Goal: Task Accomplishment & Management: Manage account settings

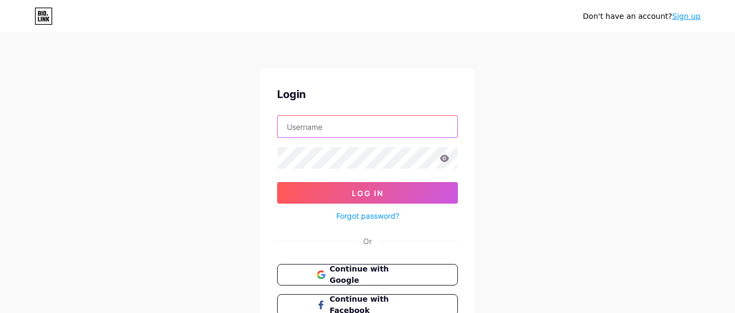
click at [380, 129] on input "text" at bounding box center [368, 127] width 180 height 22
click at [318, 127] on input "text" at bounding box center [368, 127] width 180 height 22
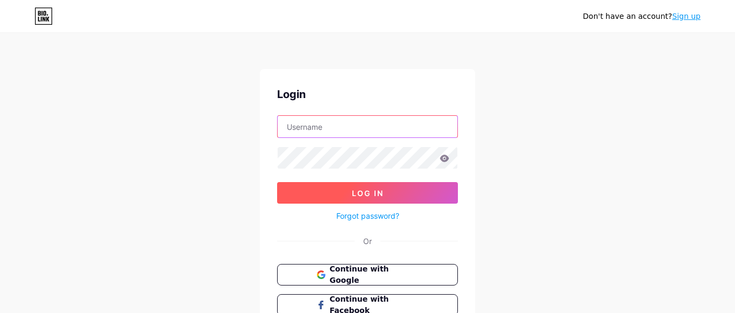
paste input "bruceredge"
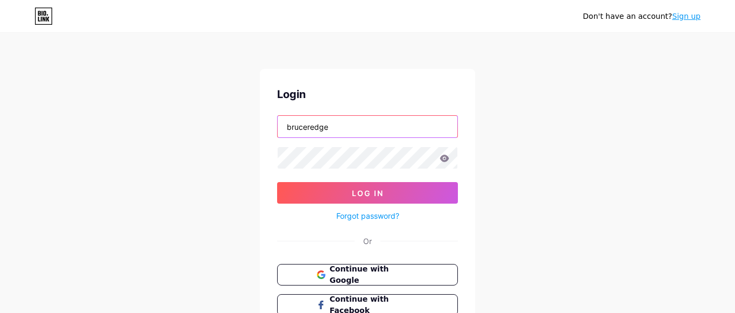
type input "bruceredge"
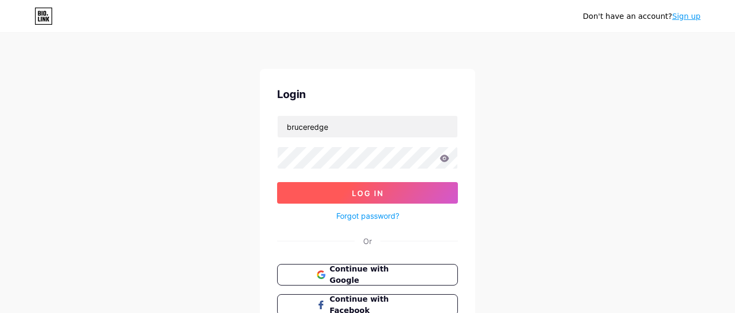
click at [372, 194] on span "Log In" at bounding box center [368, 192] width 32 height 9
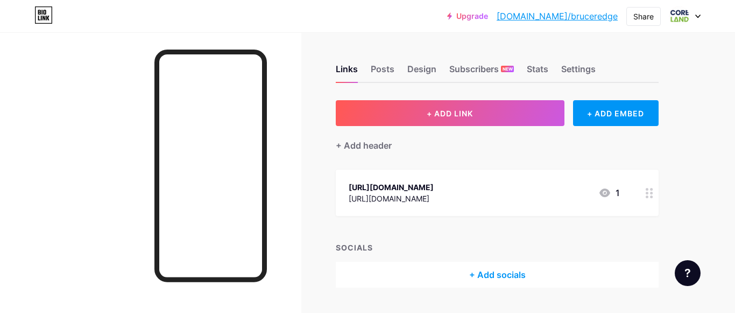
scroll to position [28, 0]
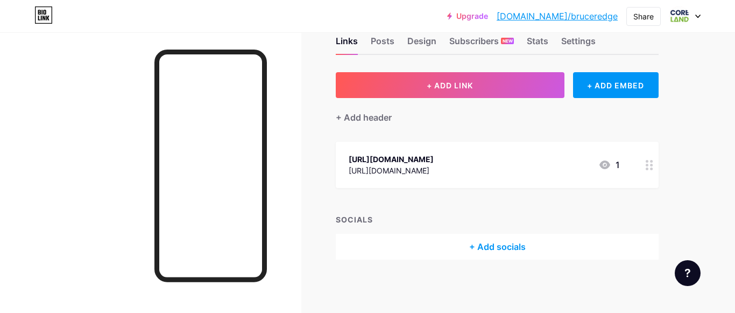
click at [696, 17] on icon at bounding box center [697, 17] width 5 height 4
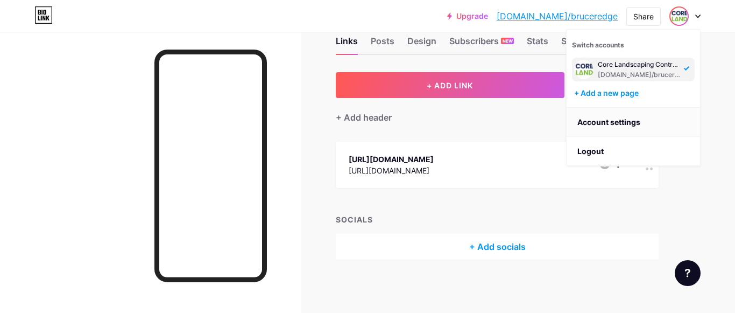
click at [614, 120] on link "Account settings" at bounding box center [632, 122] width 133 height 29
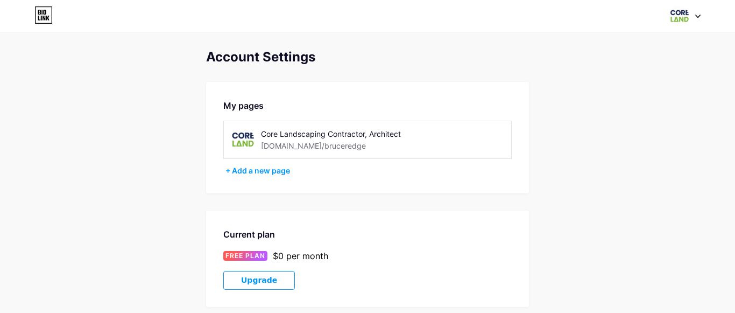
click at [393, 151] on div "Core Landscaping Contractor, Architect bio.link/bruceredge" at bounding box center [337, 139] width 152 height 24
click at [432, 136] on div "Core Landscaping Contractor, Architect bio.link/bruceredge" at bounding box center [367, 139] width 288 height 38
click at [697, 17] on icon at bounding box center [698, 16] width 4 height 3
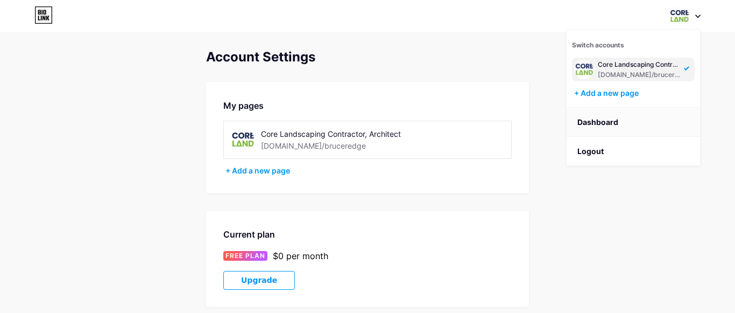
click at [608, 120] on link "Dashboard" at bounding box center [632, 122] width 133 height 29
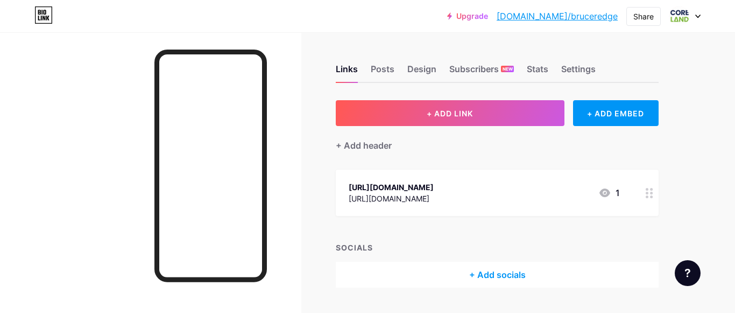
scroll to position [28, 0]
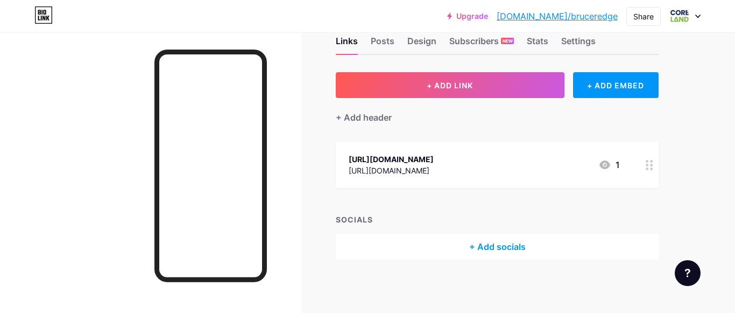
click at [434, 154] on div "https://corelandscapeaz.com" at bounding box center [391, 158] width 85 height 11
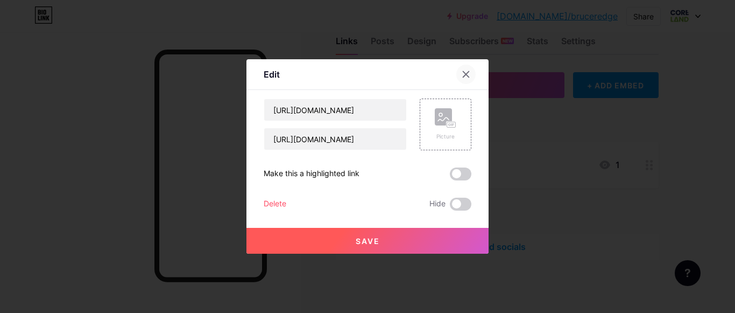
click at [465, 75] on icon at bounding box center [466, 75] width 6 height 6
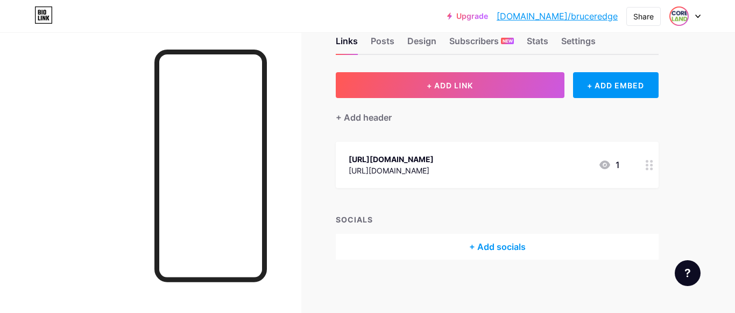
click at [678, 19] on img at bounding box center [678, 16] width 17 height 17
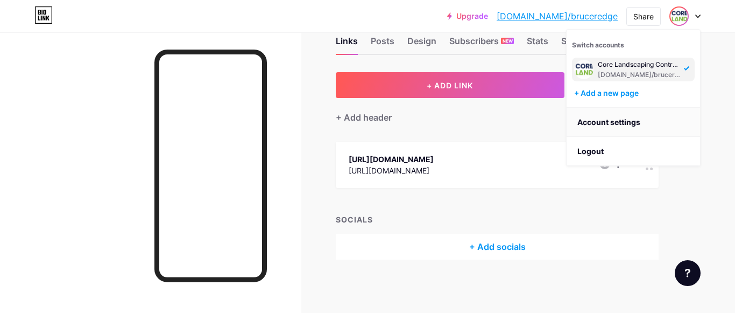
click at [614, 122] on link "Account settings" at bounding box center [632, 122] width 133 height 29
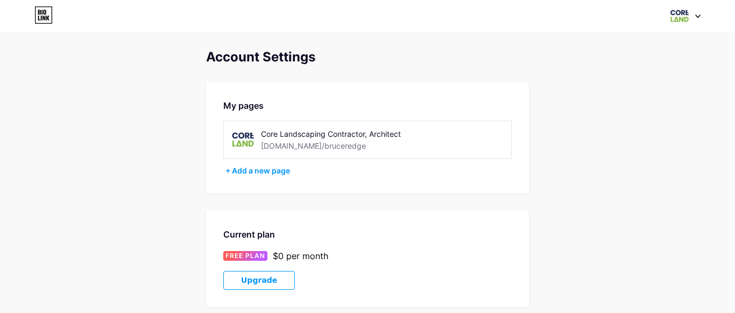
click at [678, 26] on div "Switch accounts Core Landscaping Contractor, Architect bio.link/bruceredge + Ad…" at bounding box center [367, 16] width 735 height 32
click at [678, 20] on img at bounding box center [679, 16] width 20 height 20
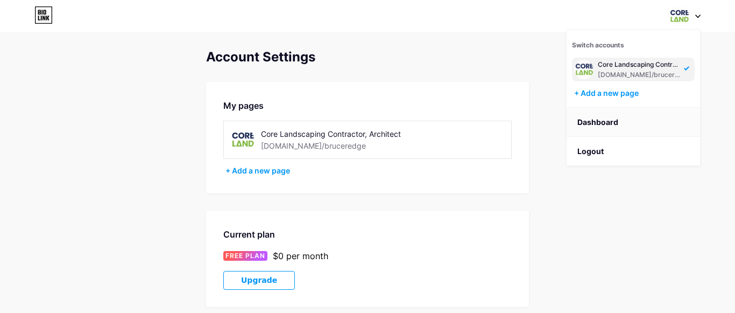
click at [603, 121] on link "Dashboard" at bounding box center [632, 122] width 133 height 29
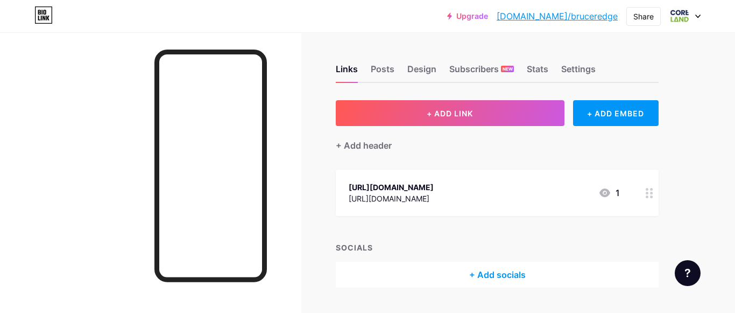
click at [697, 17] on icon at bounding box center [697, 17] width 5 height 4
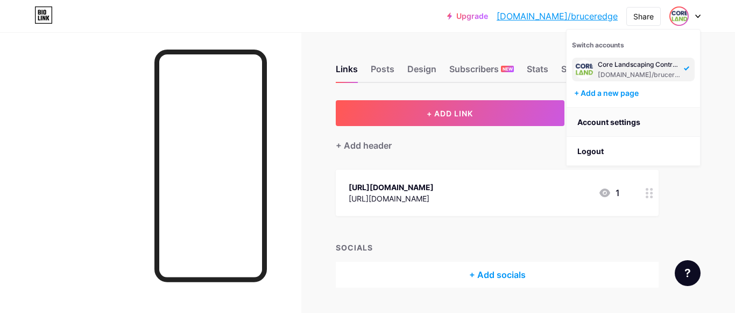
click at [629, 122] on link "Account settings" at bounding box center [632, 122] width 133 height 29
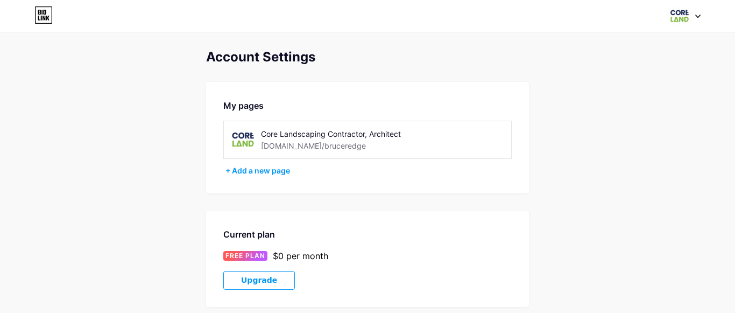
click at [699, 20] on div at bounding box center [684, 15] width 31 height 19
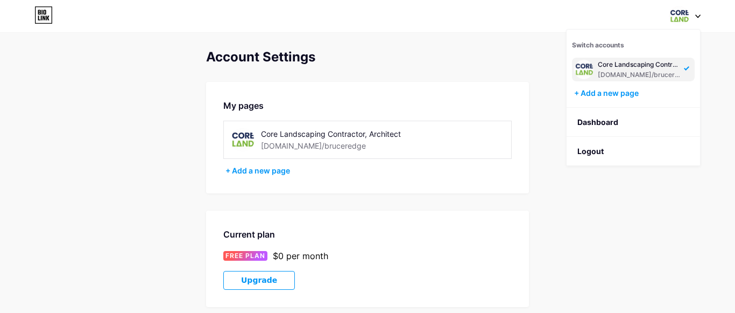
click at [612, 66] on div "Core Landscaping Contractor, Architect" at bounding box center [639, 64] width 83 height 9
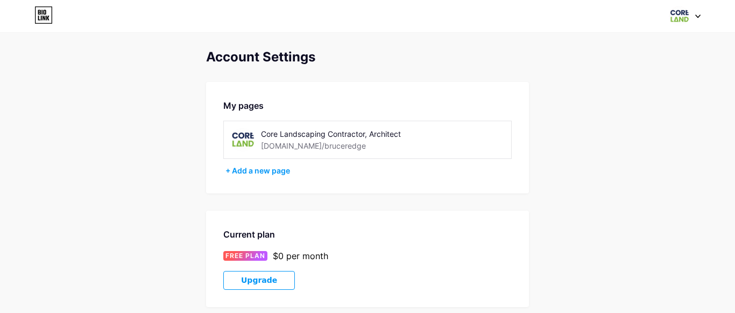
click at [280, 140] on div "[DOMAIN_NAME]/bruceredge" at bounding box center [313, 145] width 105 height 11
click at [240, 143] on img at bounding box center [242, 139] width 24 height 24
click at [301, 138] on div "Core Landscaping Contractor, Architect" at bounding box center [337, 133] width 152 height 11
click at [310, 148] on div "[DOMAIN_NAME]/bruceredge" at bounding box center [313, 145] width 105 height 11
click at [680, 22] on img at bounding box center [679, 16] width 20 height 20
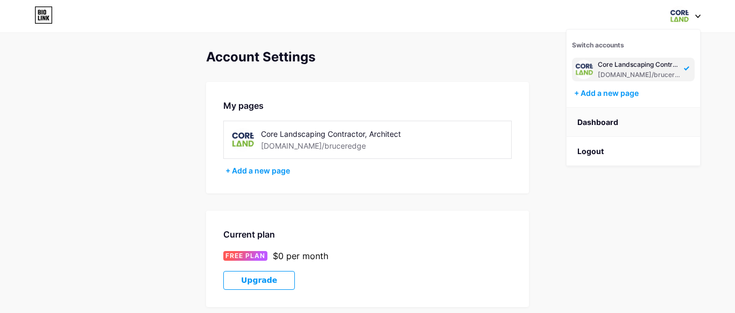
click at [605, 126] on link "Dashboard" at bounding box center [632, 122] width 133 height 29
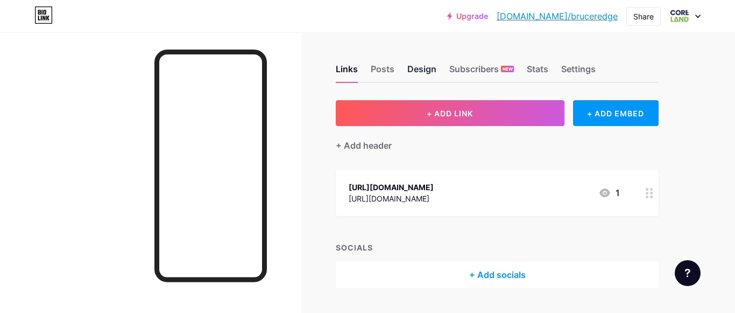
click at [421, 74] on div "Design" at bounding box center [421, 71] width 29 height 19
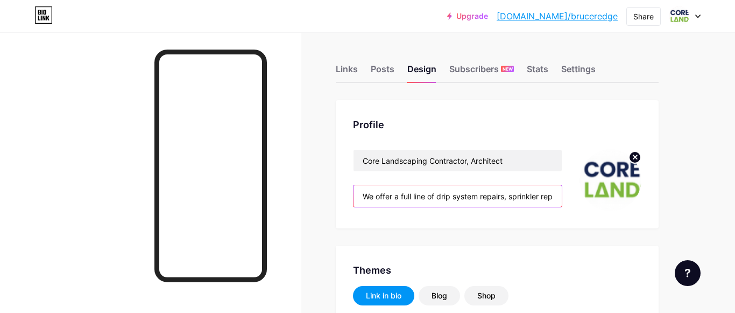
click at [526, 195] on input "We offer a full line of drip system repairs, sprinkler repairs, new sprinkler a…" at bounding box center [457, 196] width 208 height 22
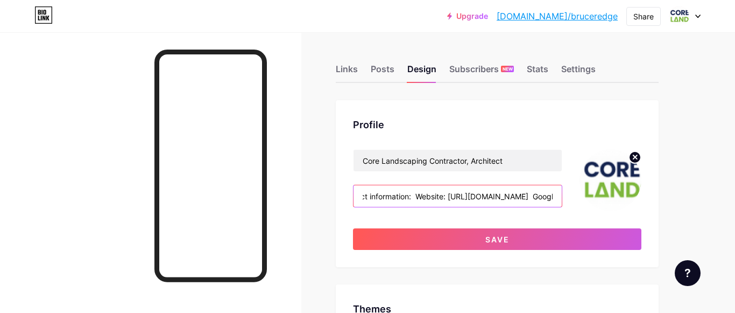
scroll to position [0, 793]
type input "We offer a full line of drip system repairs, sprinkler repairs, new sprinkler a…"
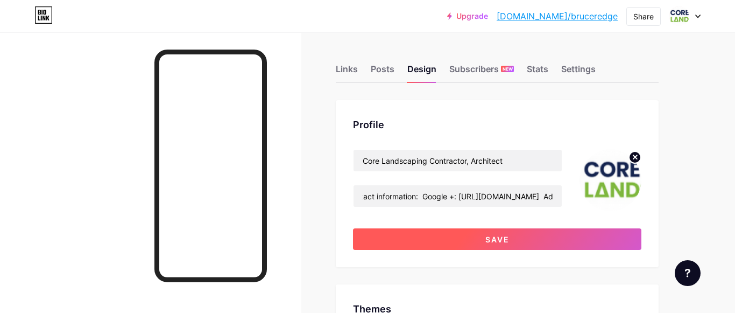
click at [513, 242] on button "Save" at bounding box center [497, 239] width 288 height 22
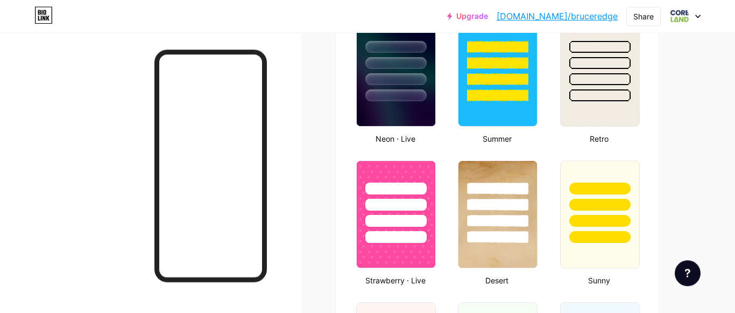
scroll to position [0, 0]
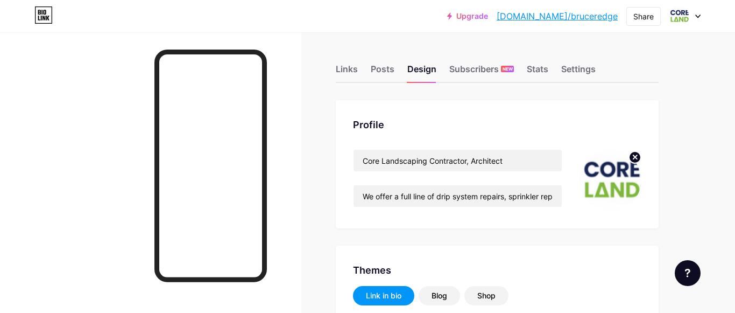
click at [600, 17] on link "[DOMAIN_NAME]/bruceredge" at bounding box center [557, 16] width 121 height 13
